Goal: Task Accomplishment & Management: Complete application form

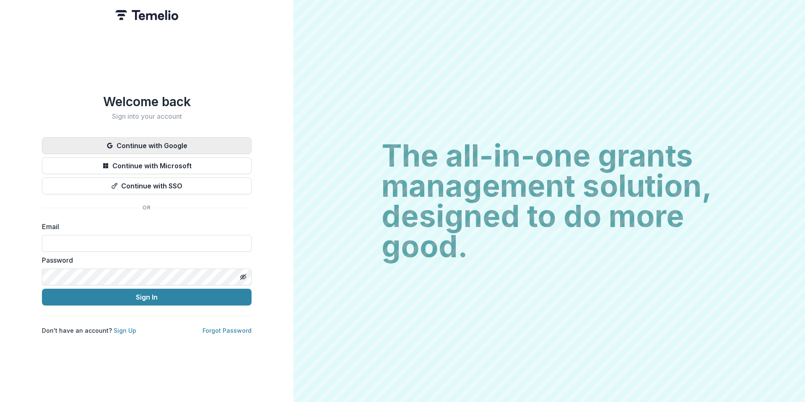
click at [134, 141] on button "Continue with Google" at bounding box center [147, 145] width 210 height 17
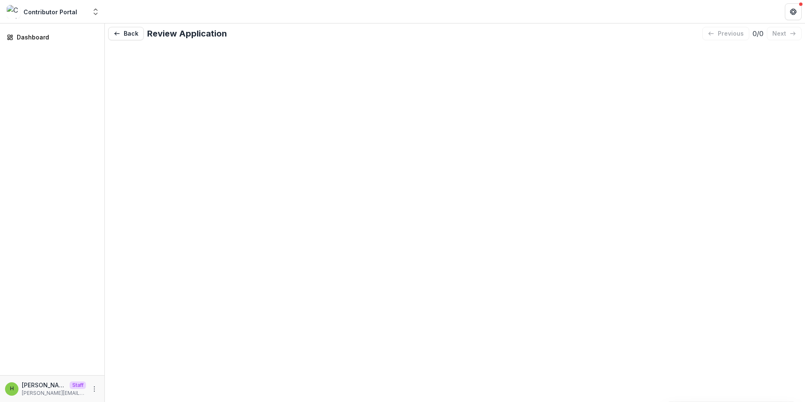
click at [332, 80] on div "Back Review Application previous 0 / 0 next" at bounding box center [455, 212] width 700 height 378
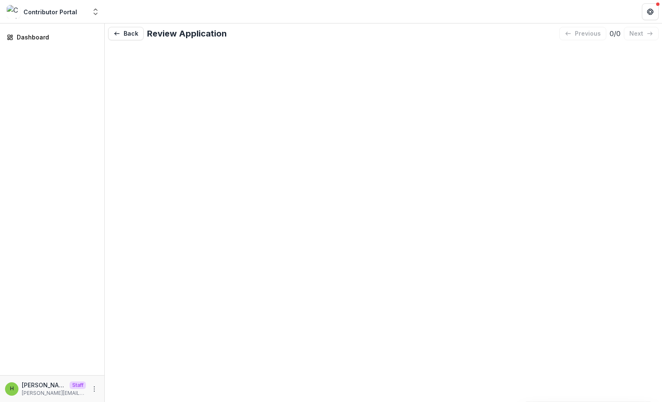
drag, startPoint x: 662, startPoint y: 158, endPoint x: 652, endPoint y: 158, distance: 9.6
click at [652, 158] on div "Back Review Application previous 0 / 0 next" at bounding box center [384, 212] width 558 height 378
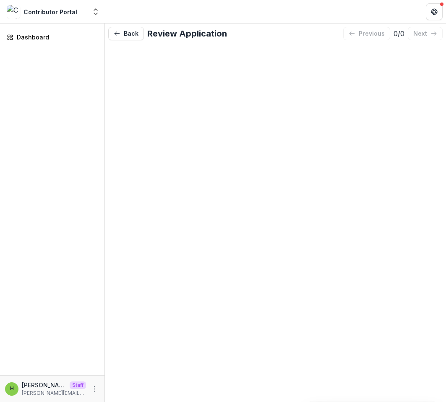
click at [337, 99] on div "Back Review Application previous 0 / 0 next" at bounding box center [275, 212] width 341 height 378
